Goal: Task Accomplishment & Management: Manage account settings

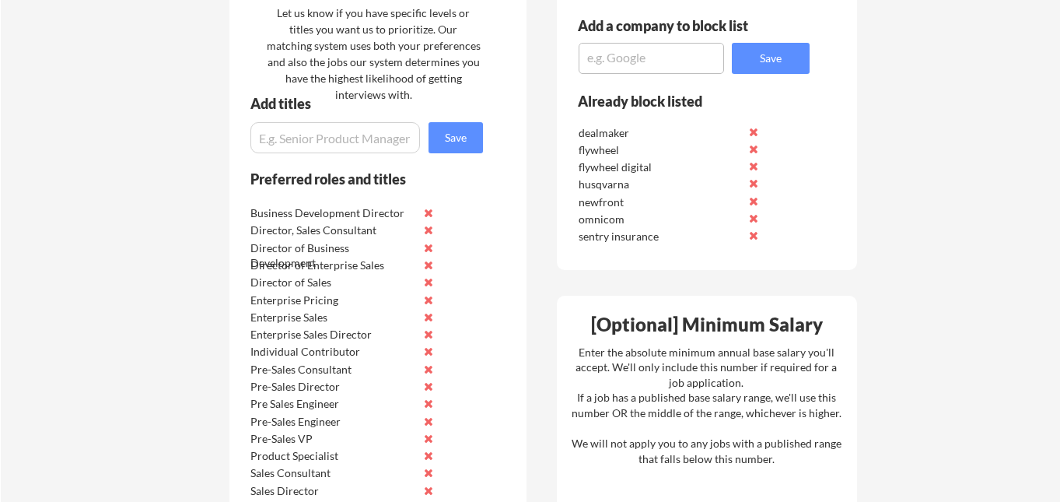
scroll to position [799, 0]
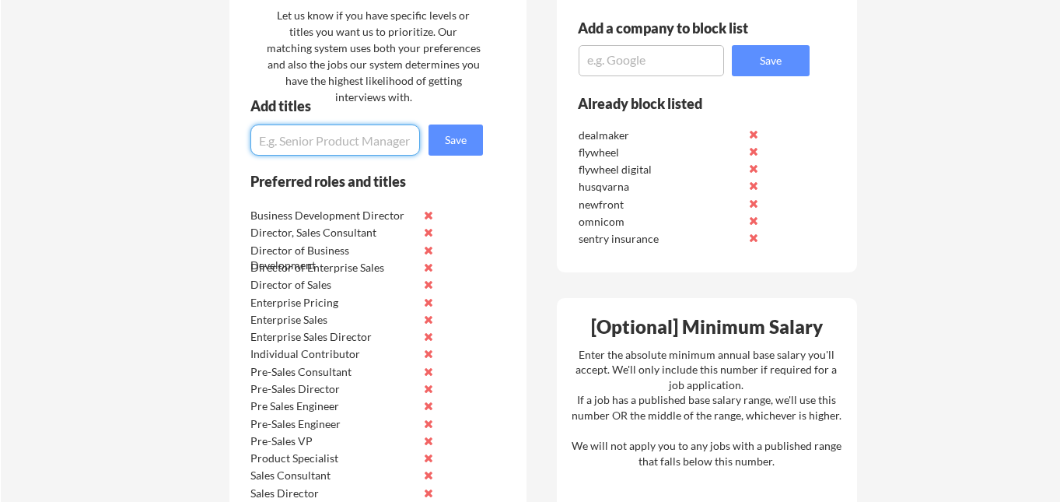
click at [362, 139] on input "input" at bounding box center [335, 139] width 170 height 31
type input "Solutions Engineer"
click at [476, 182] on div "Preferred roles and titles" at bounding box center [356, 186] width 254 height 24
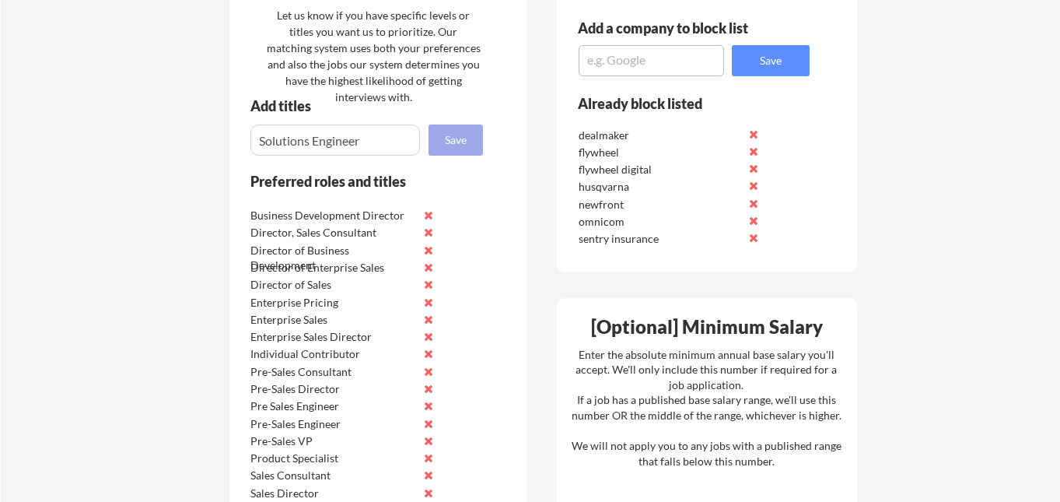
click at [470, 142] on button "Save" at bounding box center [455, 139] width 54 height 31
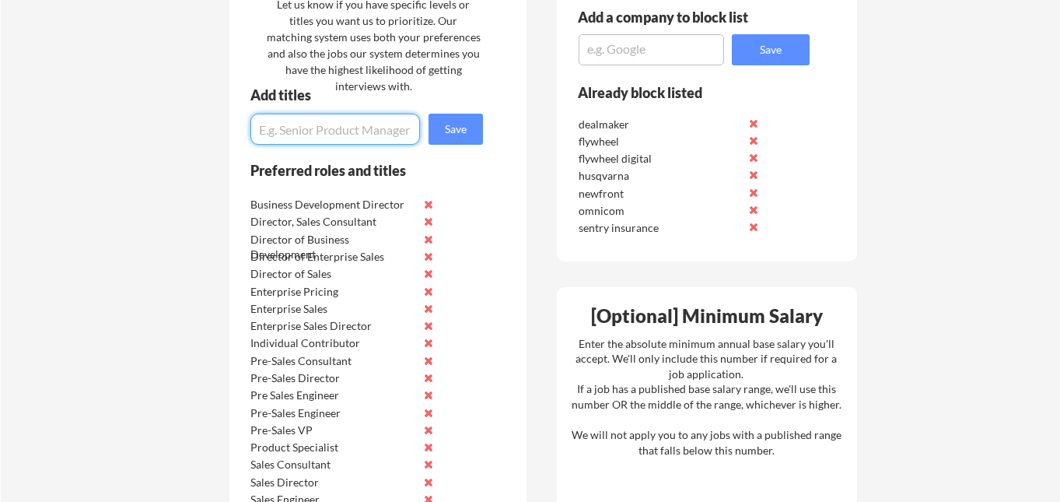
scroll to position [808, 0]
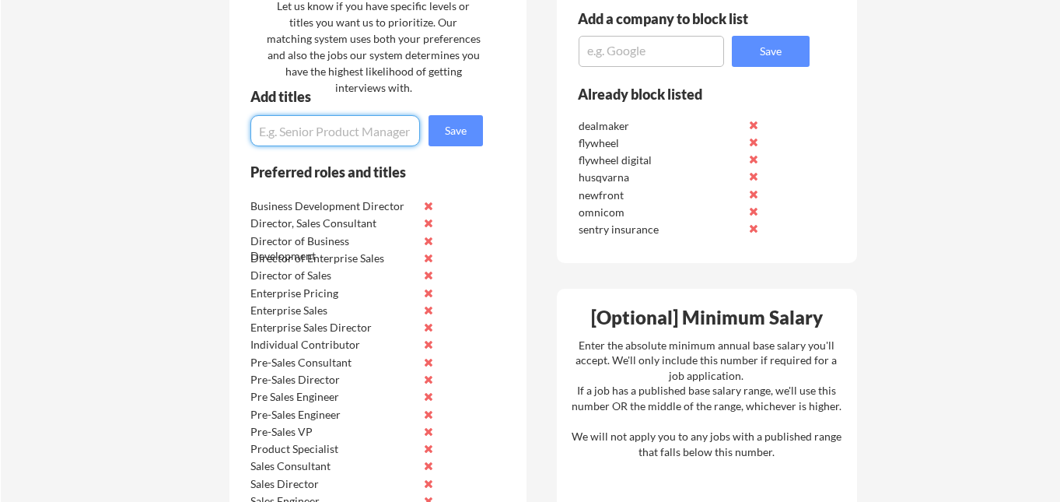
click at [363, 131] on input "input" at bounding box center [335, 130] width 170 height 31
type input "a"
type input "Account Executive"
click at [458, 138] on button "Save" at bounding box center [455, 130] width 54 height 31
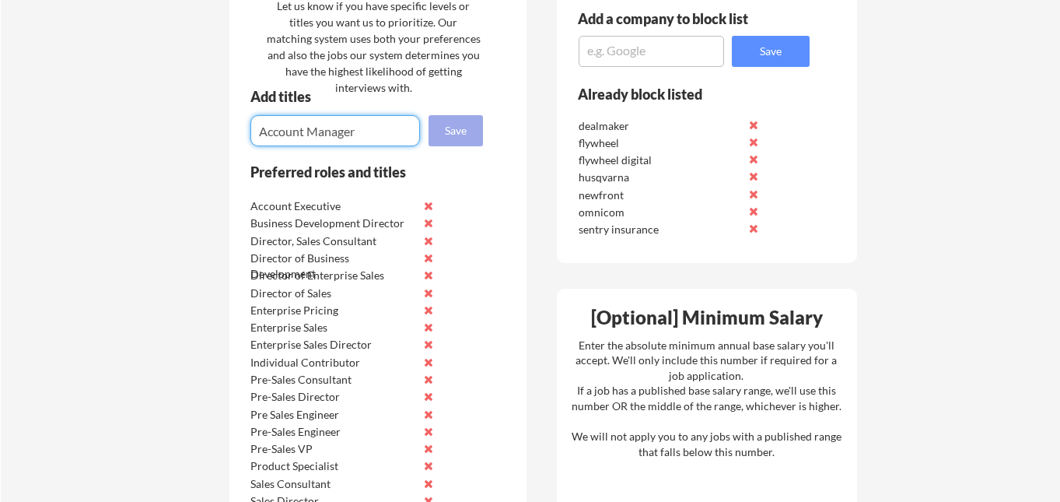
type input "Account Manager"
click at [446, 138] on button "Save" at bounding box center [455, 130] width 54 height 31
